Goal: Find specific page/section: Find specific page/section

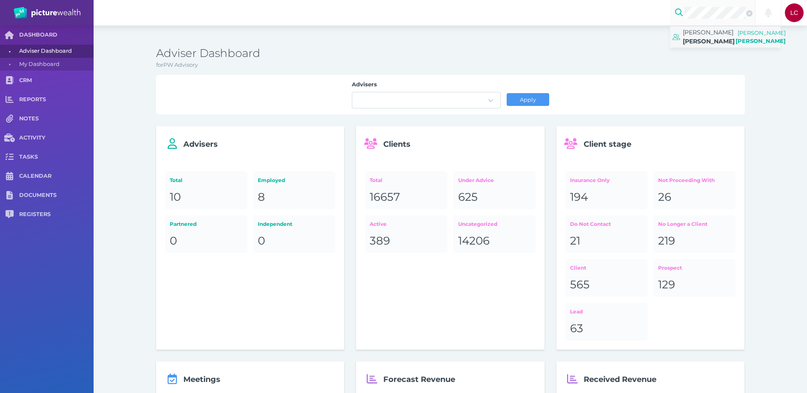
click at [712, 44] on span "[PERSON_NAME]" at bounding box center [709, 41] width 52 height 8
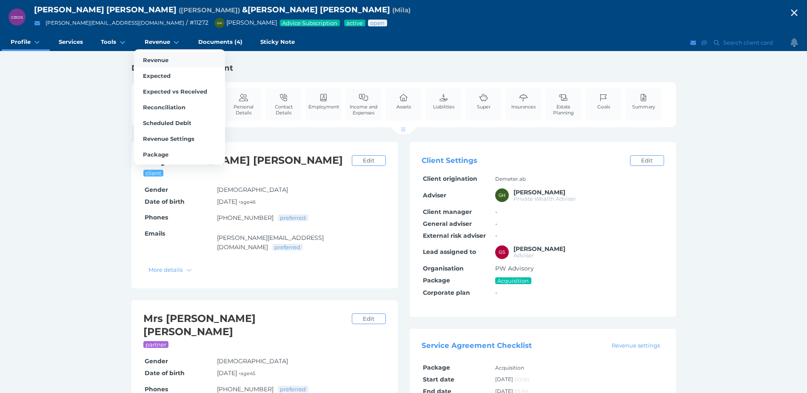
click at [164, 57] on span "Revenue" at bounding box center [156, 60] width 26 height 7
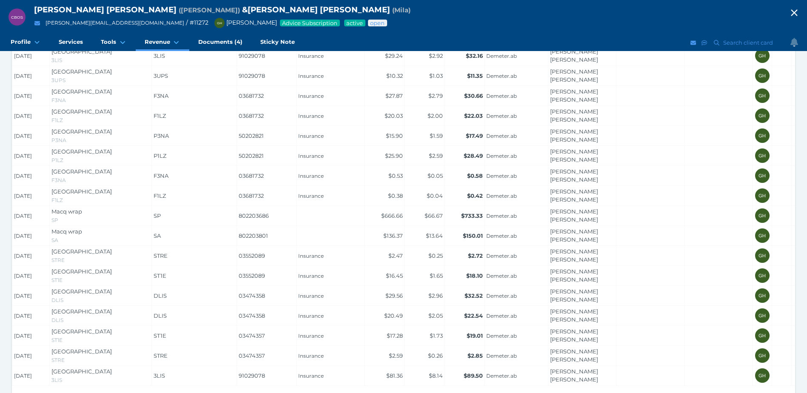
scroll to position [376, 0]
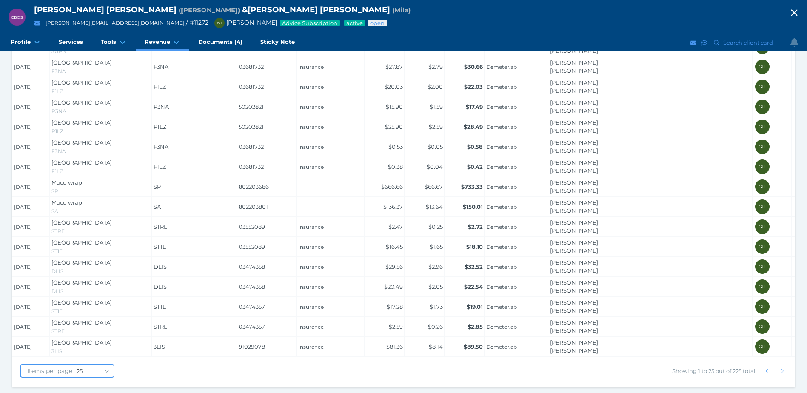
click at [97, 369] on select "10 25 50 100" at bounding box center [95, 371] width 37 height 7
select select "50"
click at [77, 368] on select "10 25 50 100" at bounding box center [95, 371] width 37 height 7
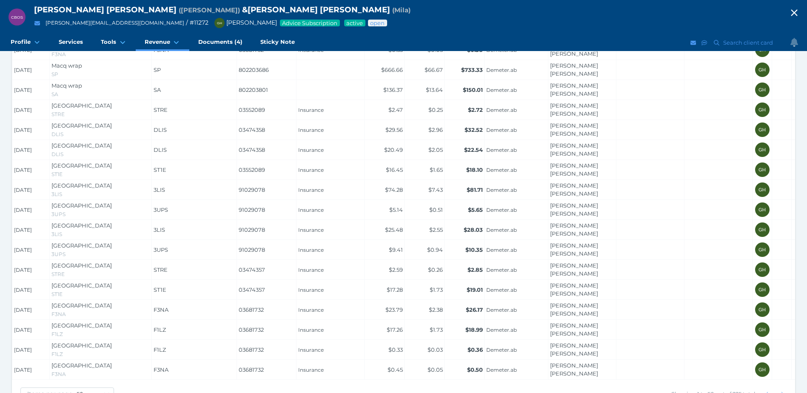
scroll to position [876, 0]
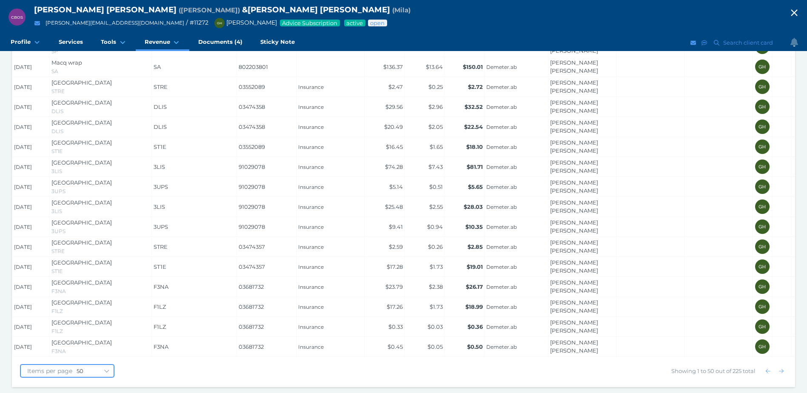
click at [77, 373] on select "10 25 50 100" at bounding box center [95, 371] width 37 height 7
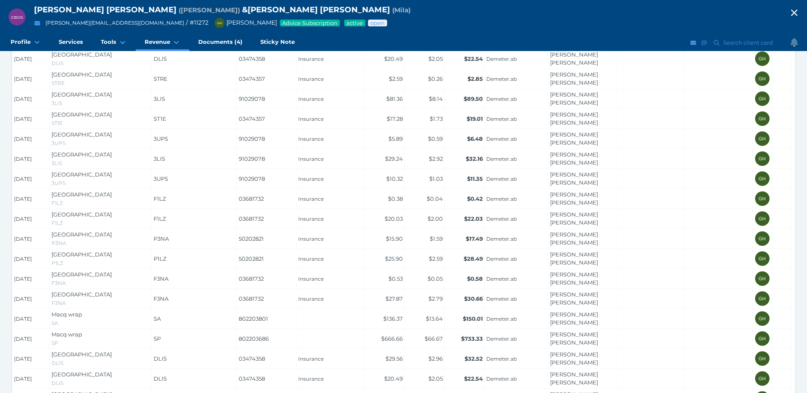
scroll to position [280, 0]
